Goal: Participate in discussion

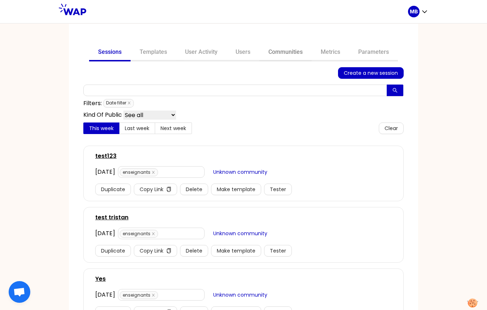
click at [272, 56] on link "Communities" at bounding box center [285, 52] width 52 height 17
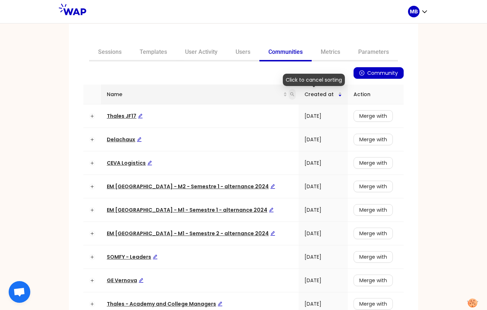
click at [289, 96] on span at bounding box center [292, 94] width 7 height 11
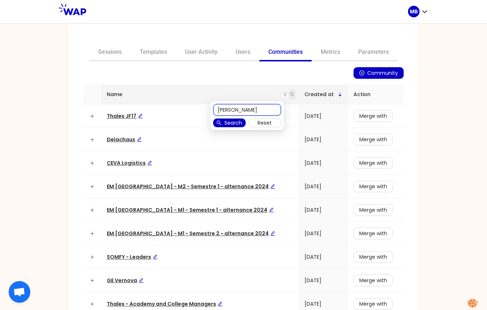
type input "[PERSON_NAME]"
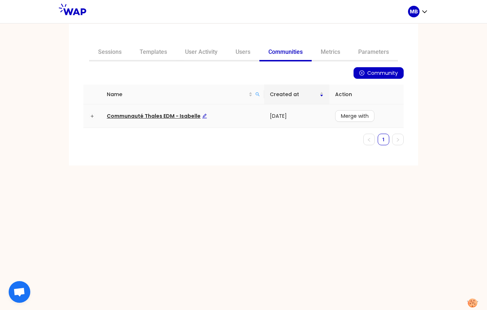
click at [152, 115] on span "Communauté Thales EDM - Isabelle" at bounding box center [157, 115] width 100 height 7
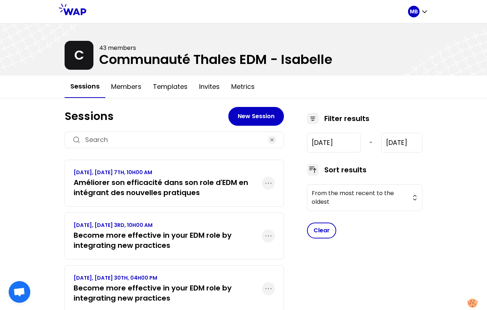
click at [160, 188] on h3 "Améliorer son efficacité dans son role d'EDM en intégrant des nouvelles pratiqu…" at bounding box center [168, 187] width 188 height 20
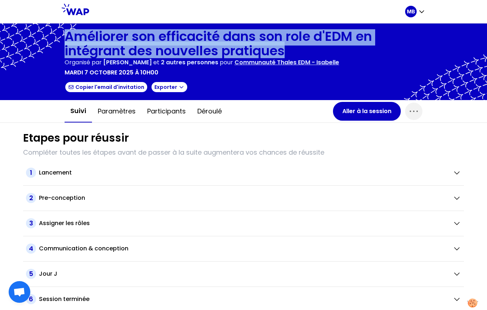
drag, startPoint x: 66, startPoint y: 35, endPoint x: 291, endPoint y: 49, distance: 225.5
click at [291, 49] on h1 "Améliorer son efficacité dans son role d'EDM en intégrant des nouvelles pratiqu…" at bounding box center [244, 43] width 358 height 29
copy h1 "Améliorer son efficacité dans son role d'EDM en intégrant des nouvelles pratiqu…"
click at [351, 113] on button "Aller à la session" at bounding box center [367, 111] width 68 height 19
